Goal: Transaction & Acquisition: Subscribe to service/newsletter

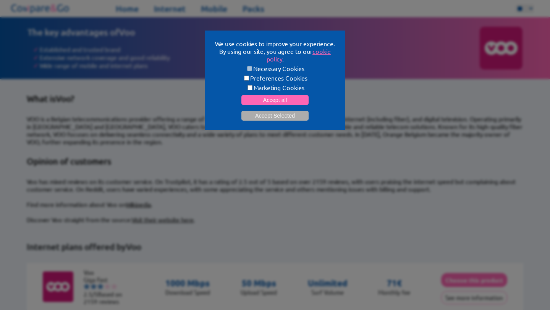
drag, startPoint x: 285, startPoint y: 96, endPoint x: 284, endPoint y: 108, distance: 12.3
click at [284, 108] on form "Necessary Cookies Preferences Cookies Marketing Cookies Accept all Accept Selec…" at bounding box center [275, 93] width 122 height 56
click at [284, 103] on form "Necessary Cookies Preferences Cookies Marketing Cookies Accept all Accept Selec…" at bounding box center [275, 93] width 122 height 56
click at [282, 101] on button "Accept all" at bounding box center [274, 100] width 67 height 10
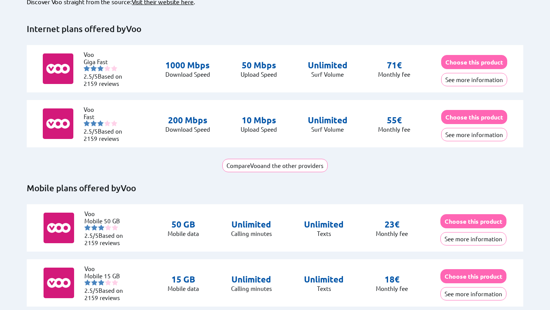
scroll to position [219, 0]
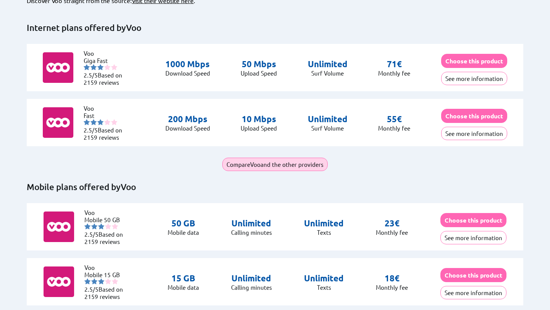
click at [318, 158] on button "Compare Voo and the other providers" at bounding box center [274, 164] width 105 height 13
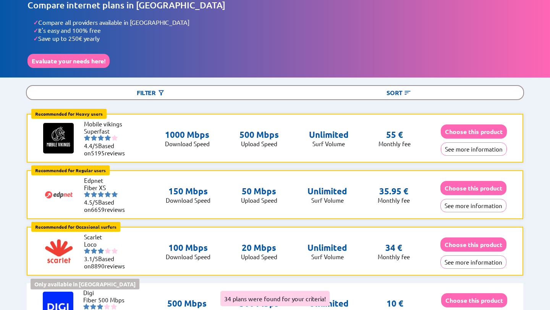
scroll to position [27, 0]
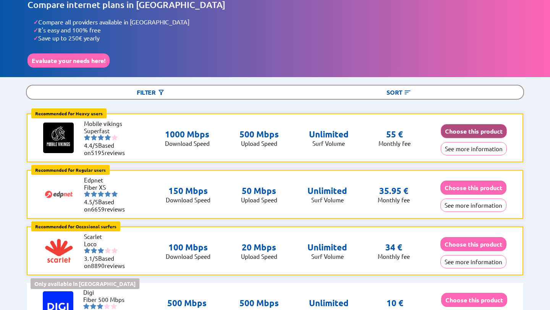
click at [463, 125] on button "Choose this product" at bounding box center [474, 131] width 66 height 14
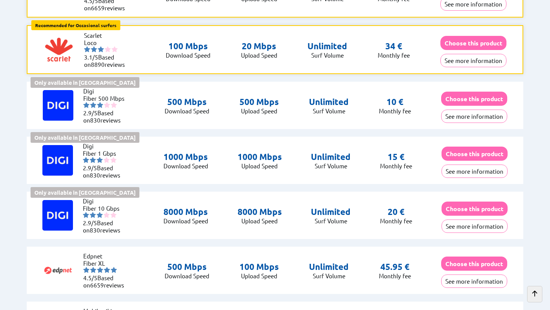
scroll to position [0, 0]
